Goal: Task Accomplishment & Management: Manage account settings

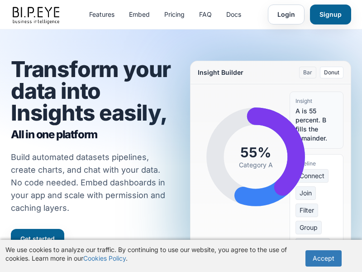
click at [286, 14] on link "Login" at bounding box center [286, 15] width 37 height 20
